Goal: Task Accomplishment & Management: Complete application form

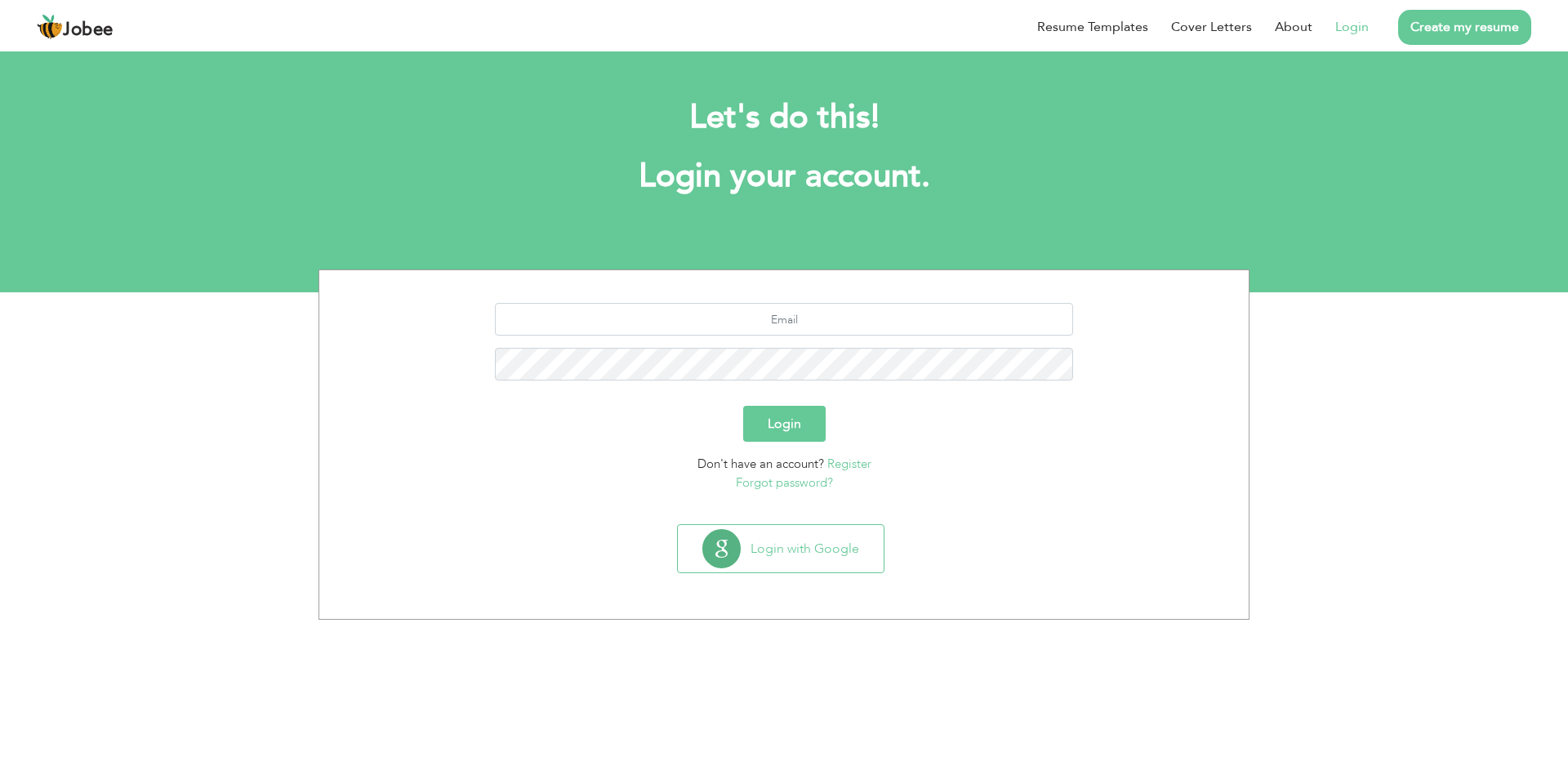
click at [1356, 30] on link "Login" at bounding box center [1352, 27] width 33 height 20
click at [762, 551] on button "Login with Google" at bounding box center [781, 548] width 206 height 47
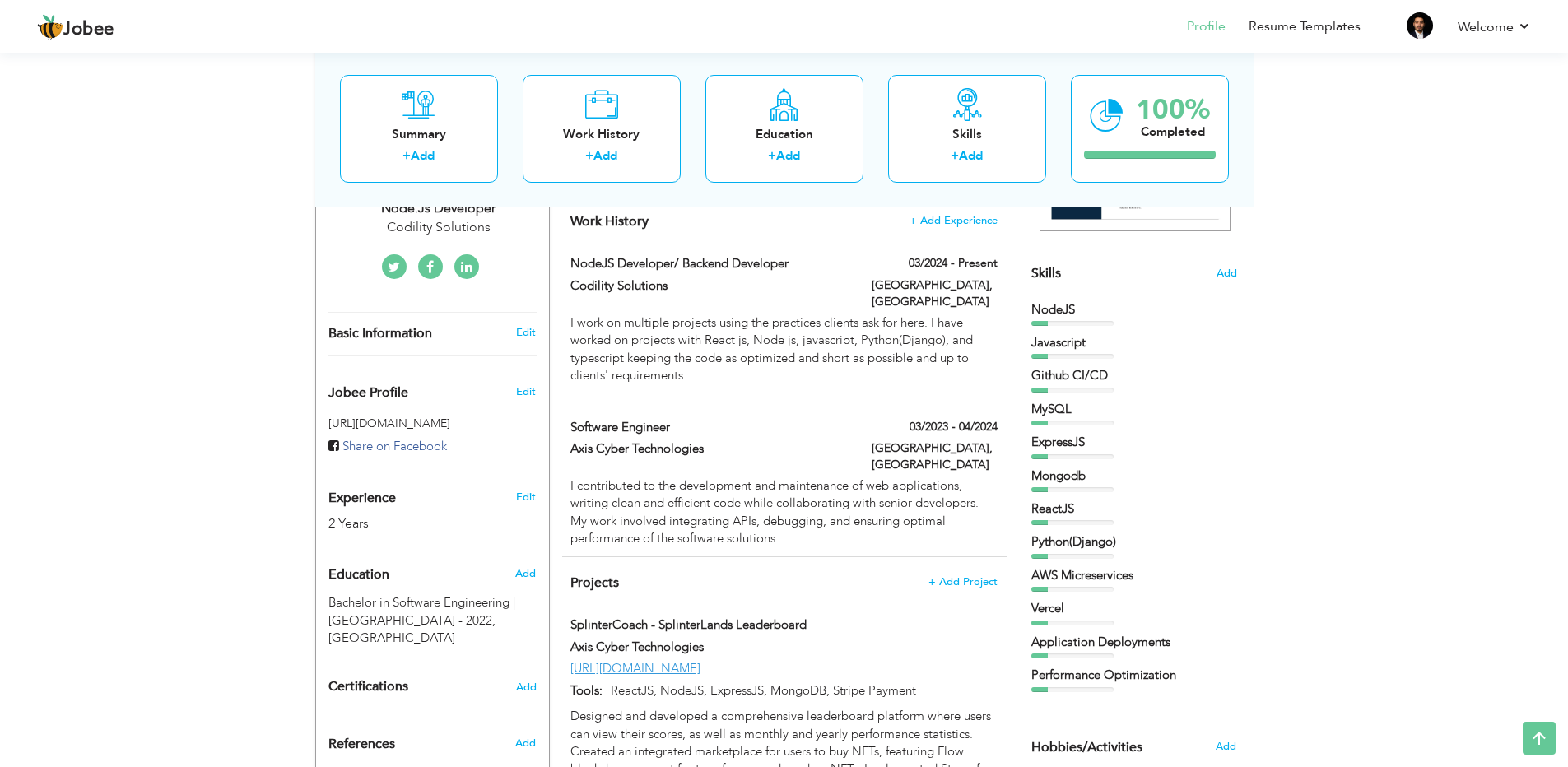
scroll to position [378, 0]
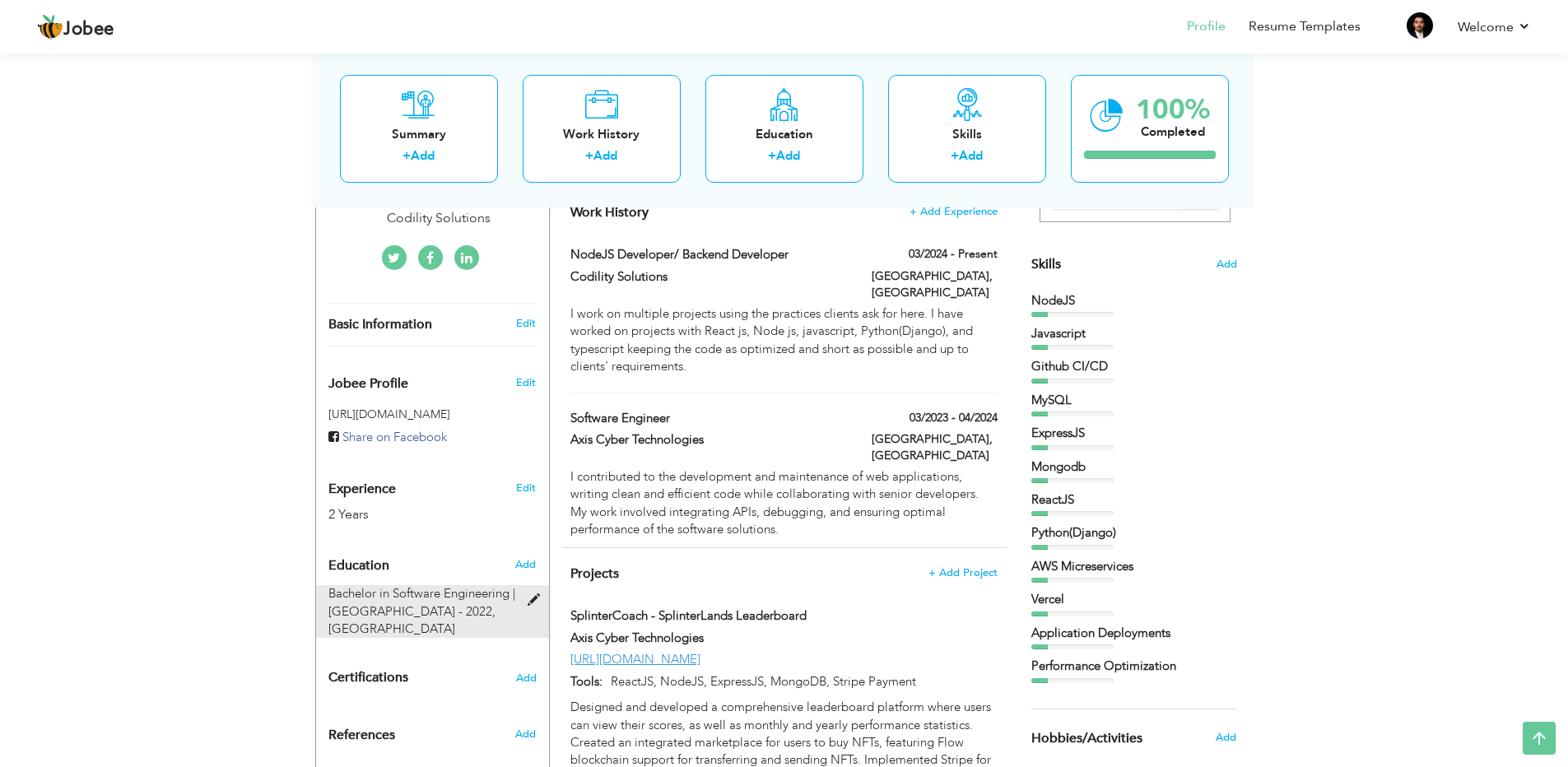
click at [532, 594] on span at bounding box center [537, 600] width 21 height 13
type input "Bachelor in Software Engineering"
type input "National Textile University - 2022"
type input "3.1"
radio input "true"
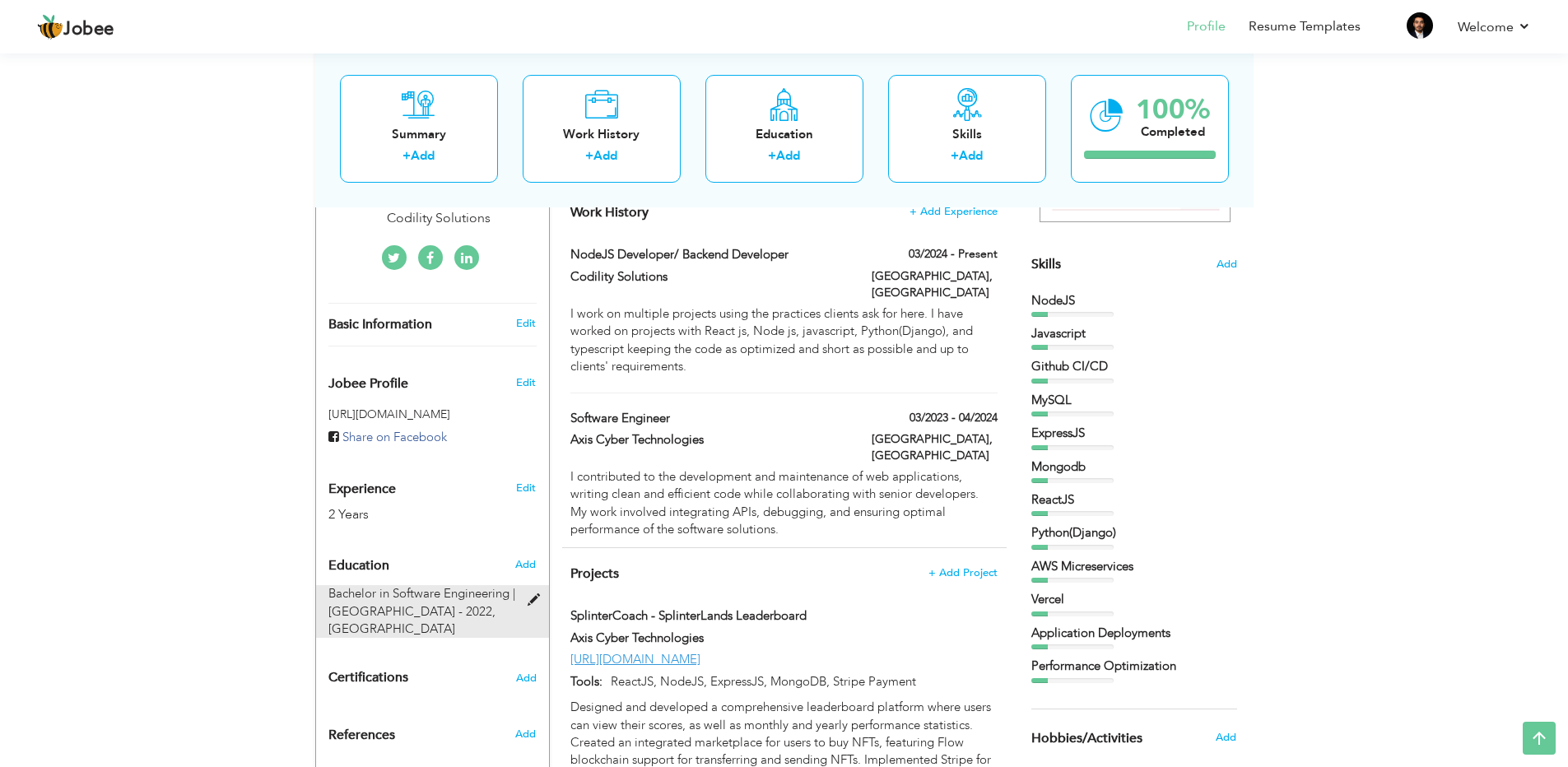
type input "[GEOGRAPHIC_DATA]"
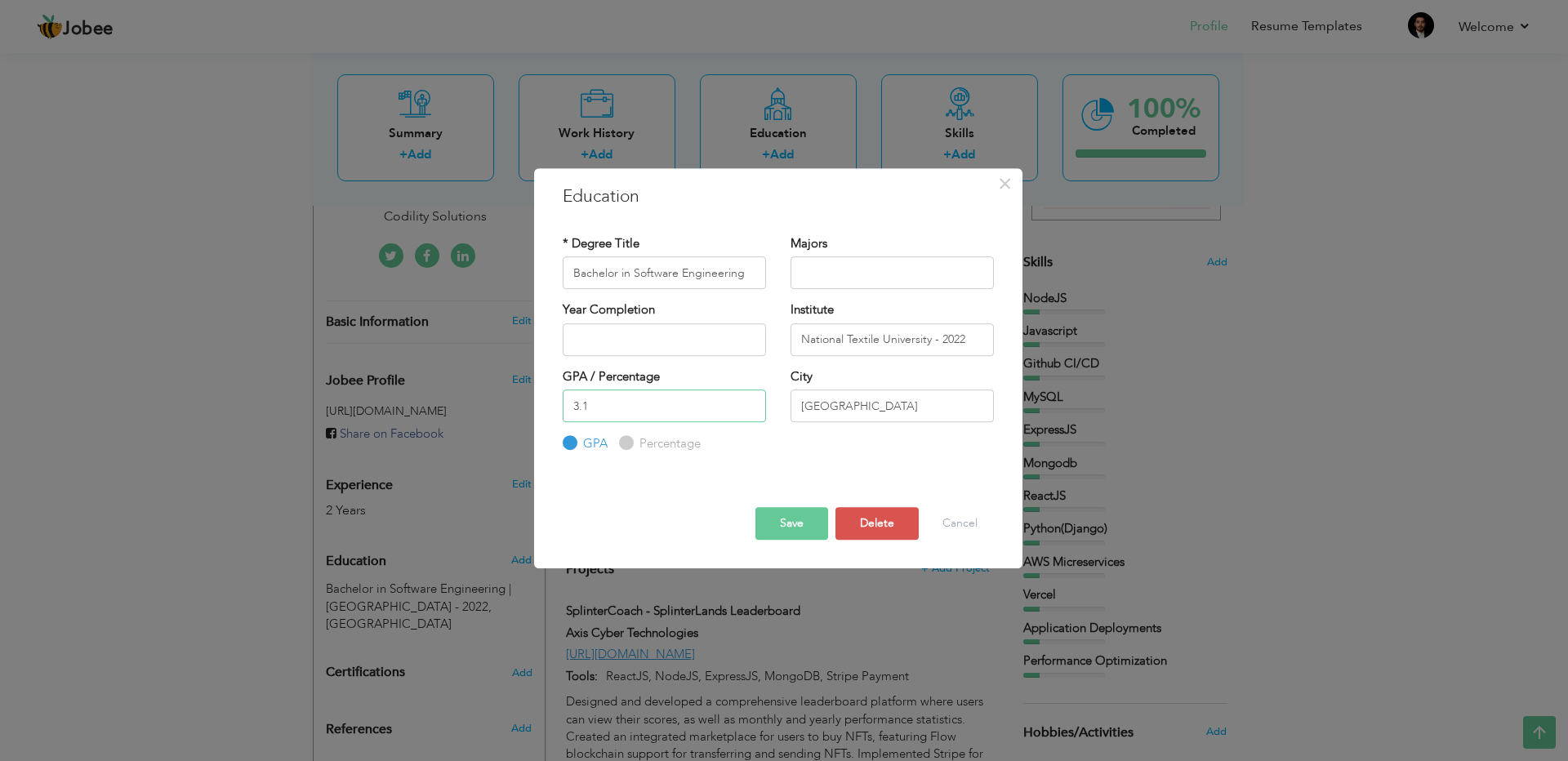
click at [623, 405] on input "3.1" at bounding box center [665, 405] width 204 height 32
type input "3"
click at [782, 519] on button "Save" at bounding box center [791, 523] width 73 height 32
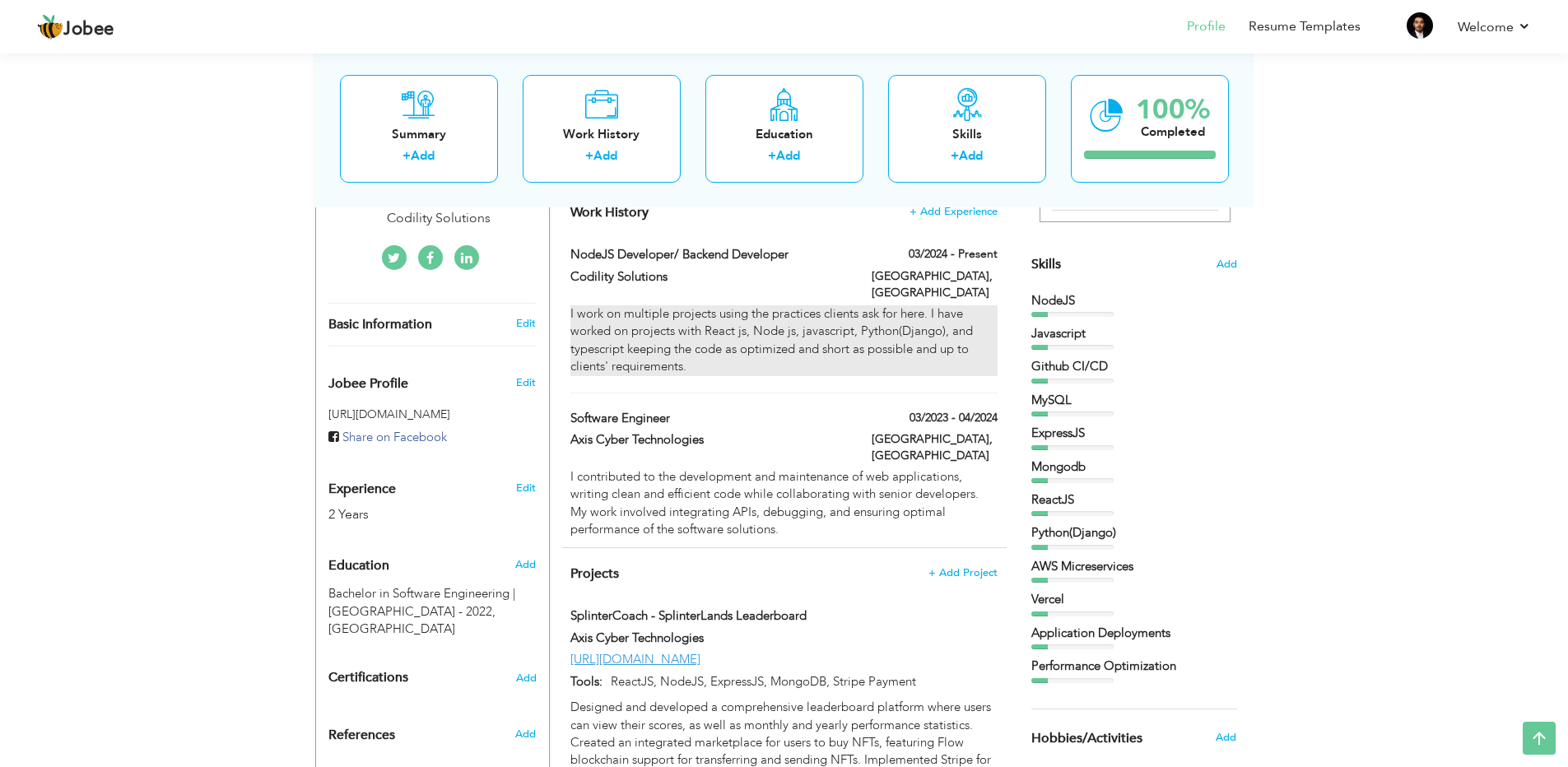
scroll to position [0, 0]
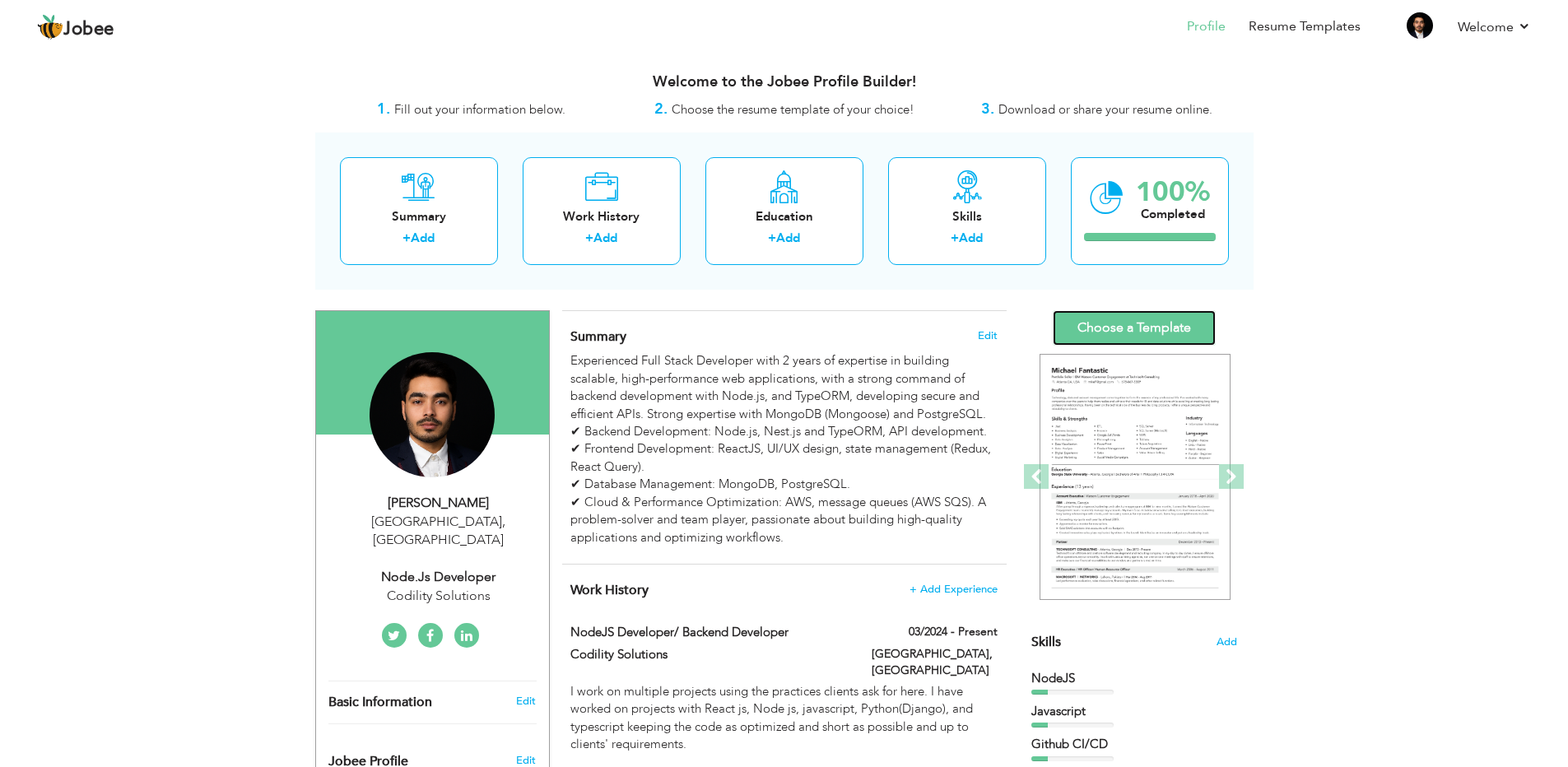
click at [1147, 336] on link "Choose a Template" at bounding box center [1133, 328] width 163 height 35
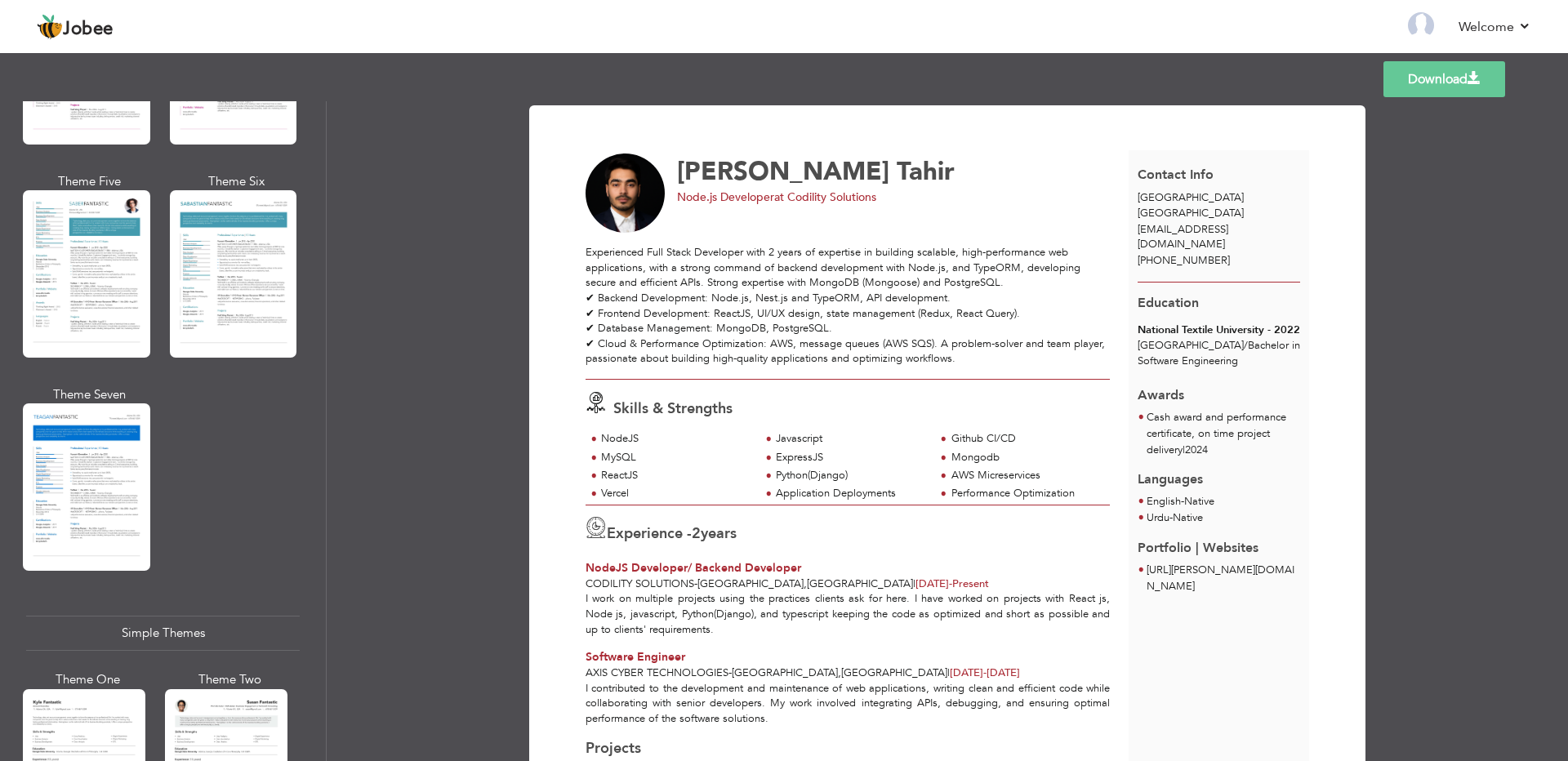
scroll to position [2670, 0]
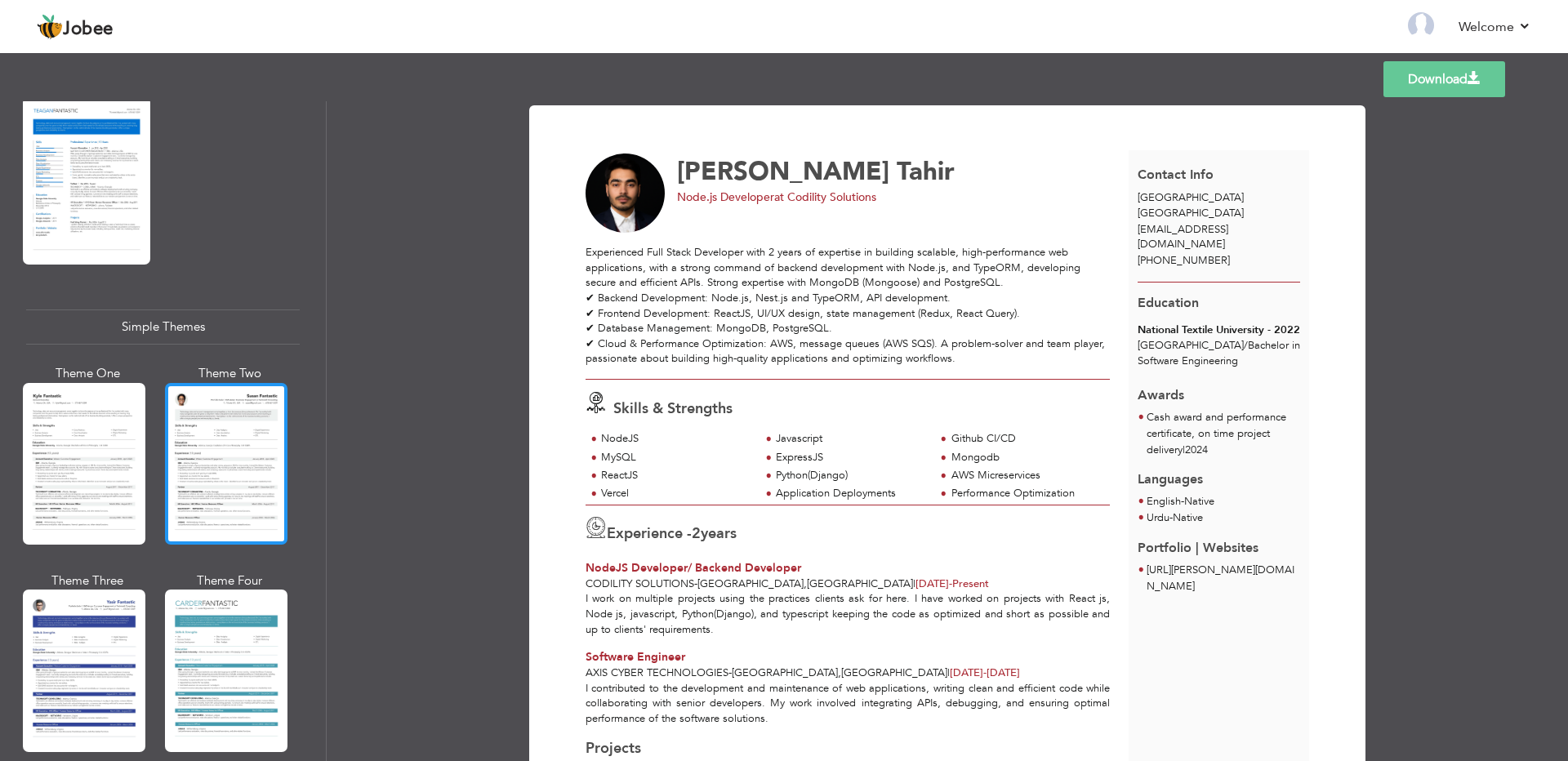
click at [217, 441] on div at bounding box center [226, 464] width 123 height 161
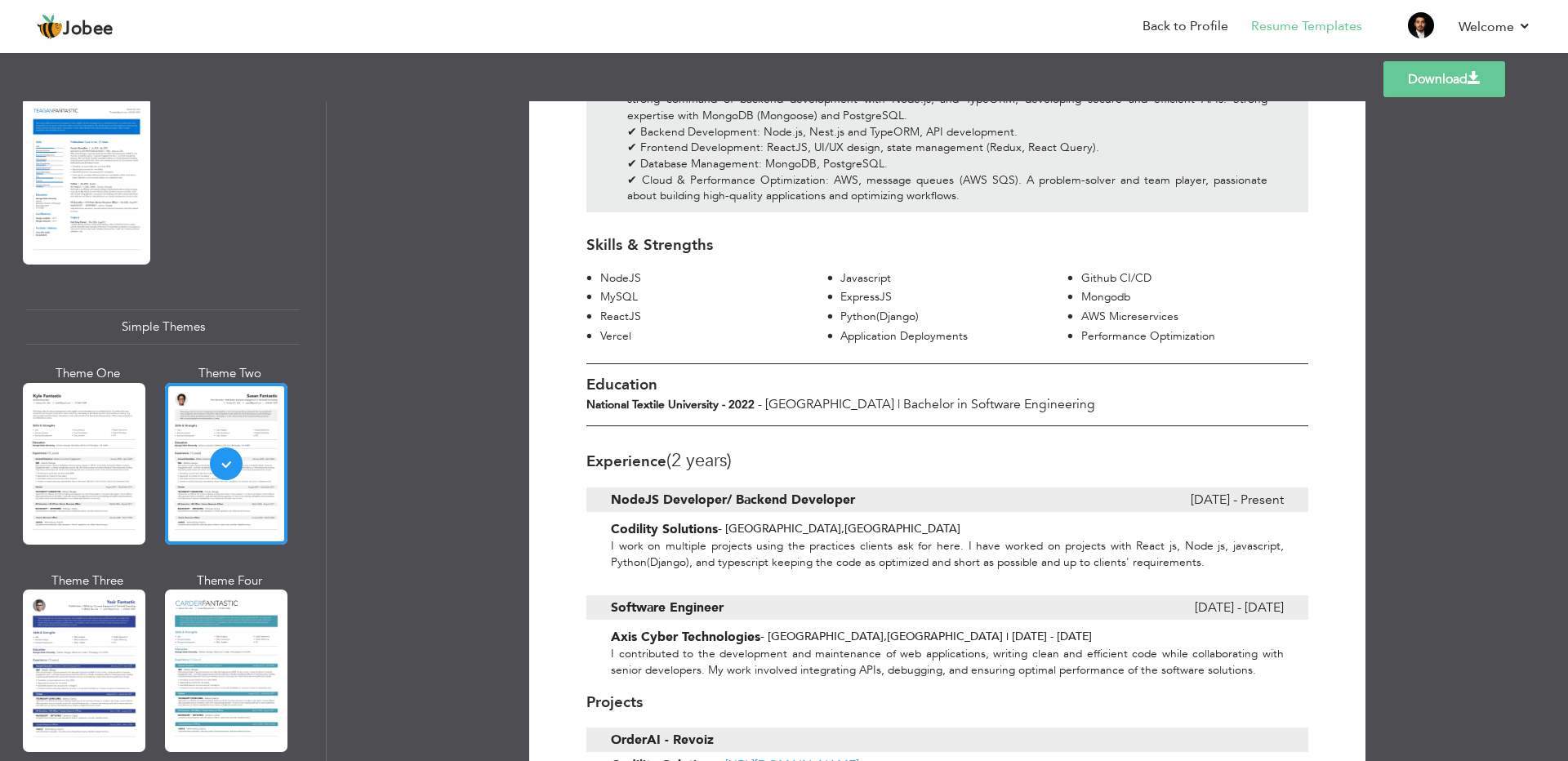
scroll to position [0, 0]
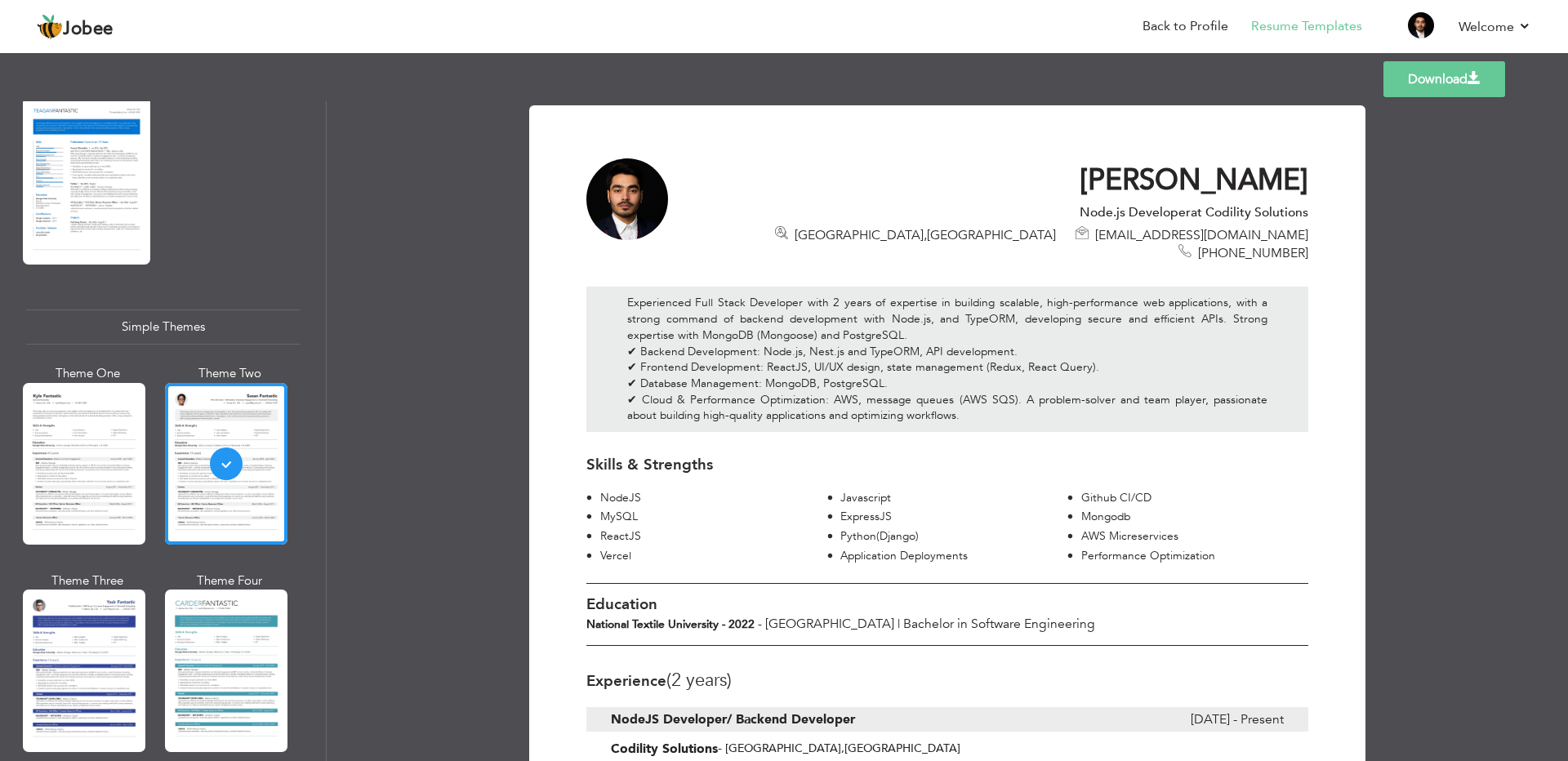
click at [1446, 79] on link "Download" at bounding box center [1444, 79] width 122 height 36
